Goal: Information Seeking & Learning: Learn about a topic

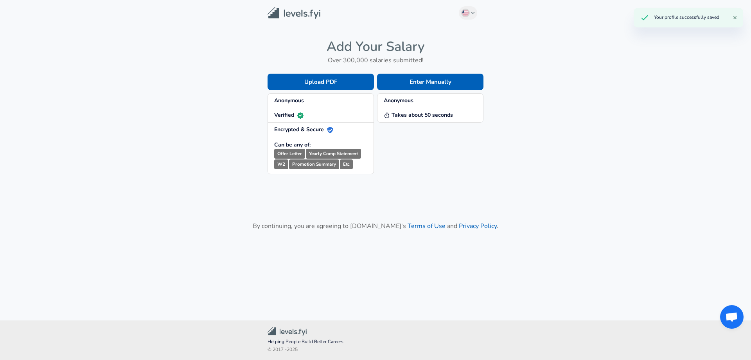
click at [427, 101] on span "Anonymous" at bounding box center [430, 101] width 93 height 8
click at [426, 81] on button "Enter Manually" at bounding box center [430, 82] width 106 height 16
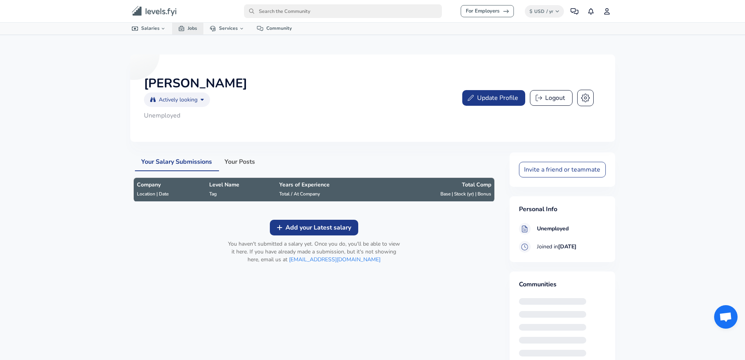
click at [189, 25] on link "Jobs" at bounding box center [187, 28] width 31 height 11
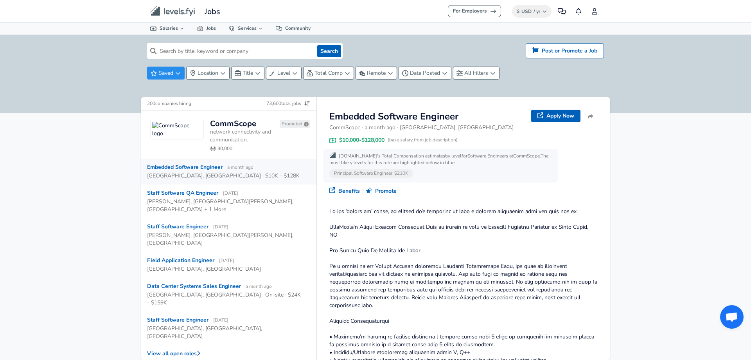
click at [201, 54] on input at bounding box center [236, 51] width 158 height 16
type input "analytics"
click at [317, 45] on button "Search" at bounding box center [329, 51] width 24 height 12
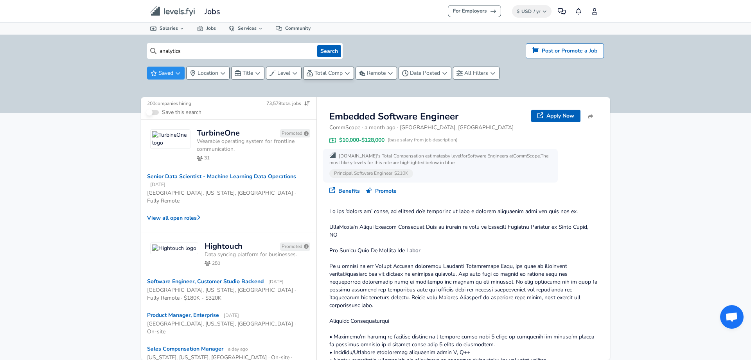
click at [347, 77] on button "Total Comp" at bounding box center [328, 73] width 51 height 13
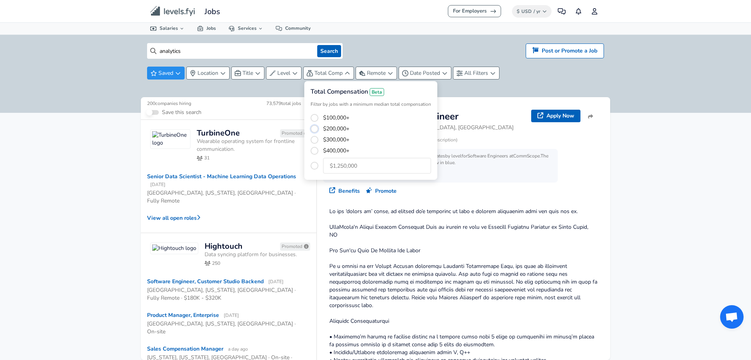
click at [313, 128] on button "$200,000+" at bounding box center [315, 129] width 8 height 8
click at [279, 90] on html "For Employers $ USD / yr Change Community Notifications Profile All Data By Loc…" at bounding box center [375, 180] width 751 height 360
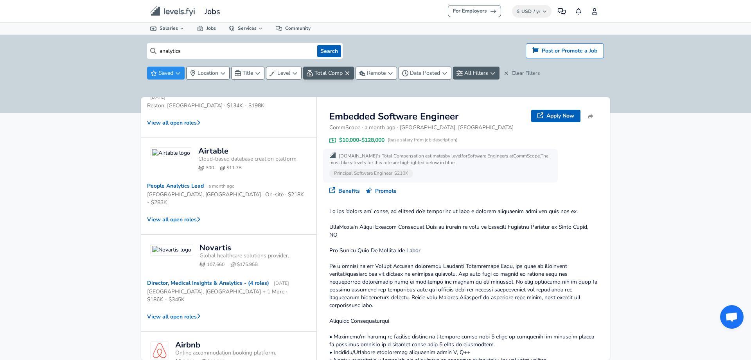
scroll to position [861, 0]
